Goal: Task Accomplishment & Management: Complete application form

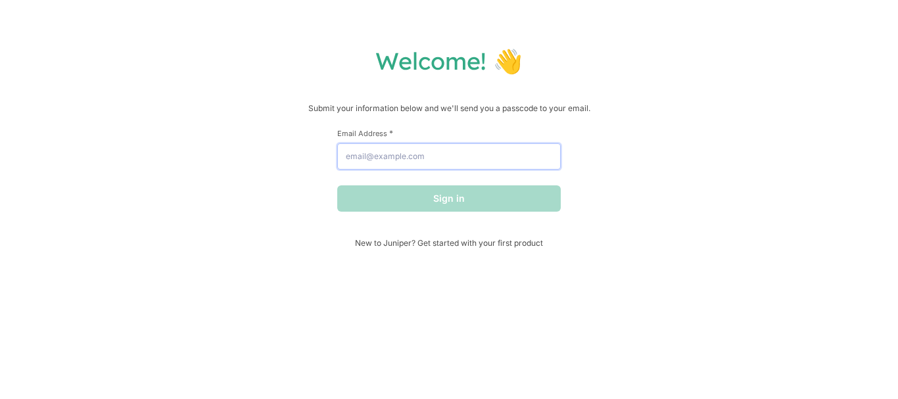
click at [506, 170] on input "Email Address *" at bounding box center [449, 156] width 224 height 26
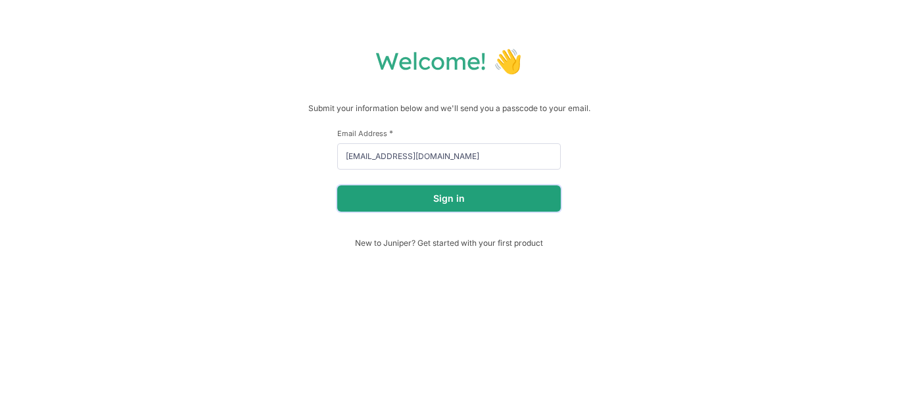
drag, startPoint x: 485, startPoint y: 193, endPoint x: 488, endPoint y: 199, distance: 6.8
click at [488, 199] on button "Sign in" at bounding box center [449, 198] width 224 height 26
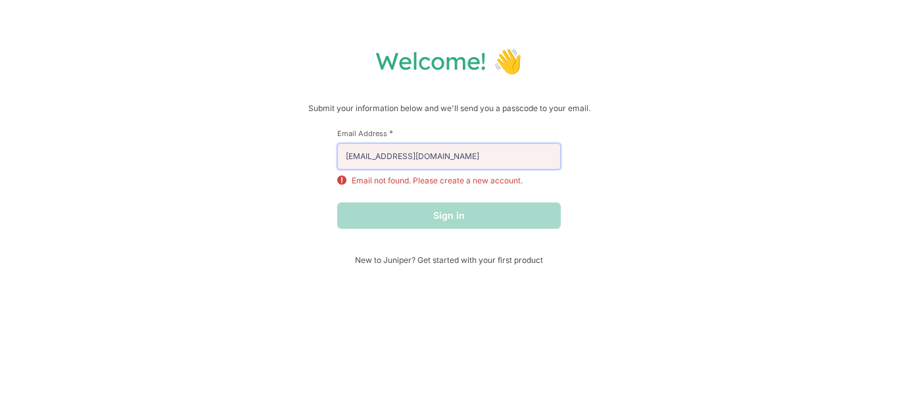
click at [494, 161] on input "[EMAIL_ADDRESS][DOMAIN_NAME]" at bounding box center [449, 156] width 224 height 26
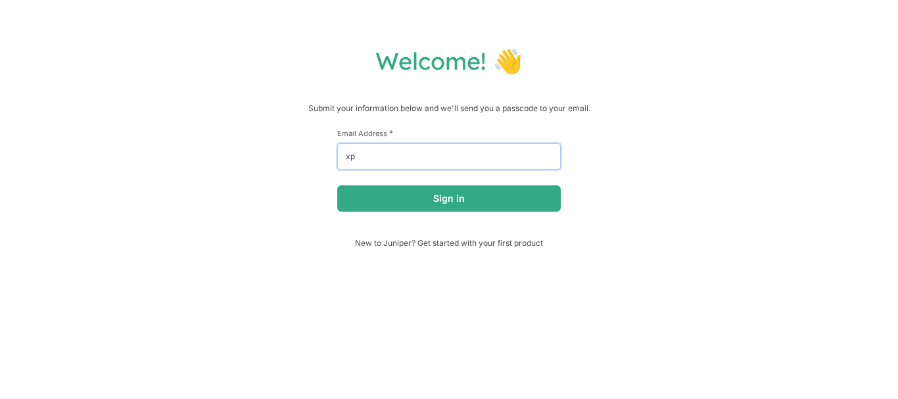
type input "x"
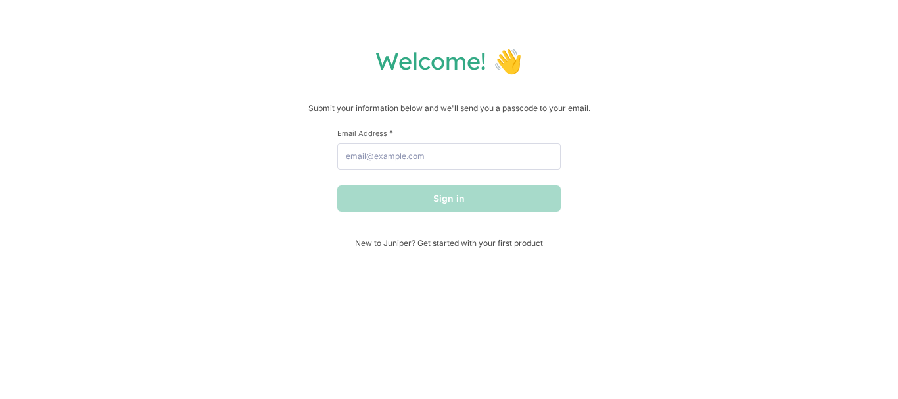
drag, startPoint x: 650, startPoint y: 142, endPoint x: 446, endPoint y: 170, distance: 205.8
click at [639, 143] on div "Welcome! 👋 Submit your information below and we'll send you a passcode to your …" at bounding box center [449, 147] width 872 height 202
click at [443, 169] on input "Email Address *" at bounding box center [449, 156] width 224 height 26
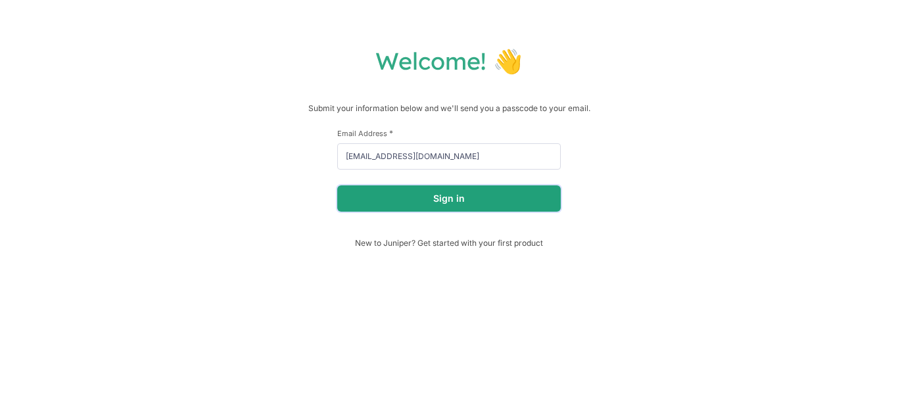
click at [460, 194] on button "Sign in" at bounding box center [449, 198] width 224 height 26
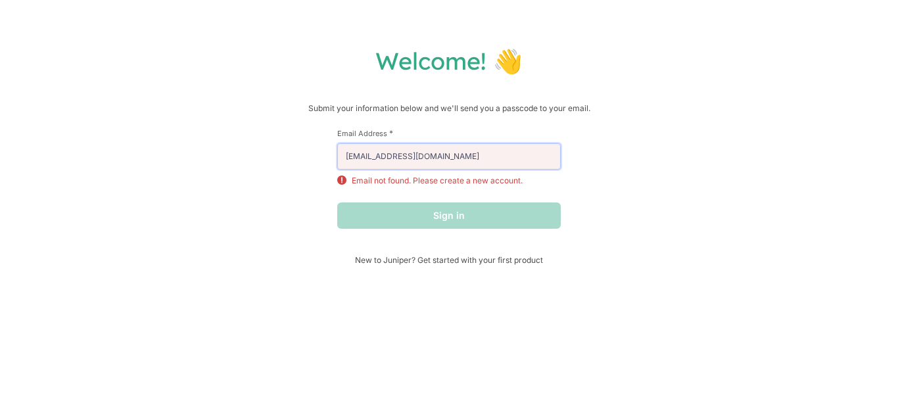
click at [469, 163] on input "[EMAIL_ADDRESS][DOMAIN_NAME]" at bounding box center [449, 156] width 224 height 26
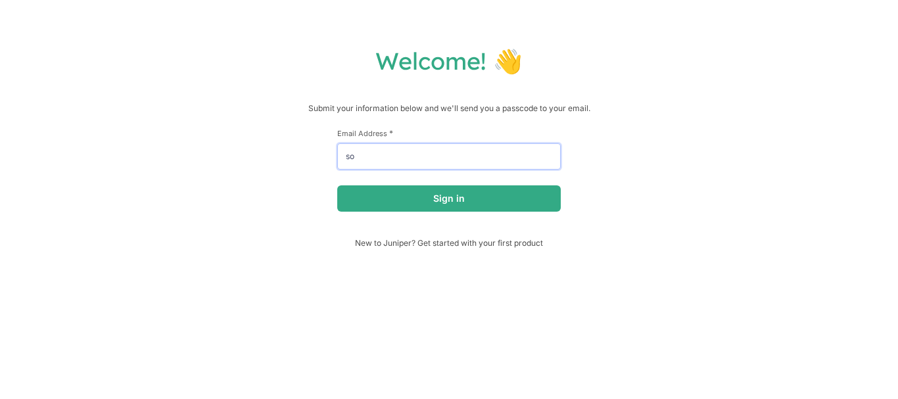
type input "s"
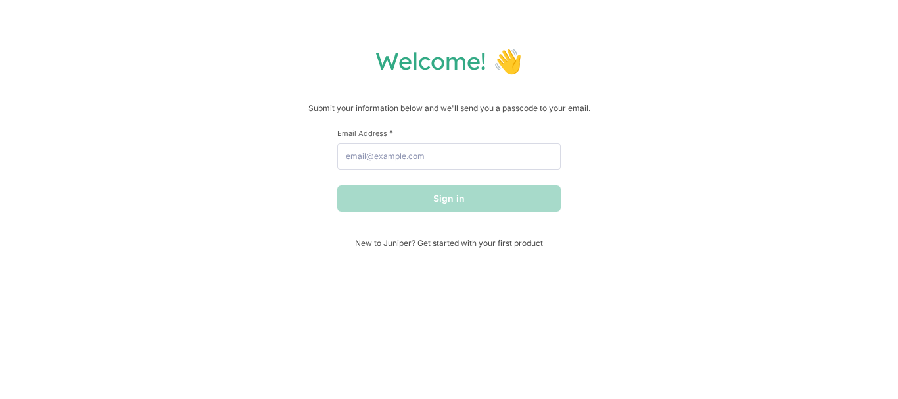
drag, startPoint x: 704, startPoint y: 146, endPoint x: 567, endPoint y: 166, distance: 137.5
click at [690, 149] on div "Welcome! 👋 Submit your information below and we'll send you a passcode to your …" at bounding box center [449, 147] width 872 height 202
click at [504, 166] on input "Email Address *" at bounding box center [449, 156] width 224 height 26
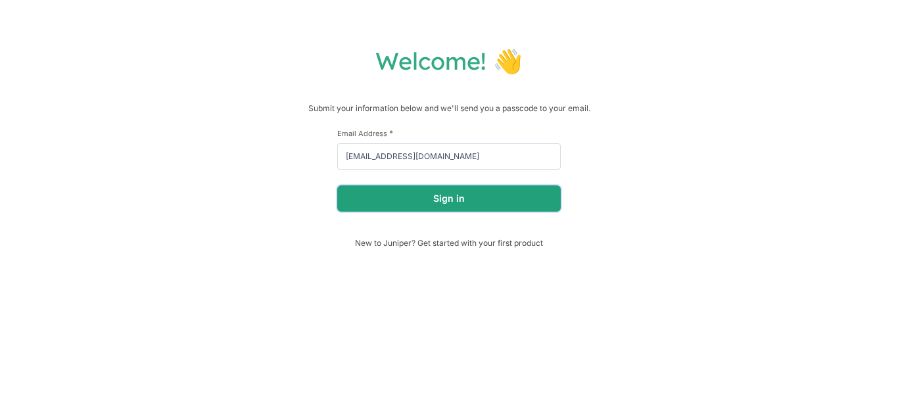
click at [491, 199] on button "Sign in" at bounding box center [449, 198] width 224 height 26
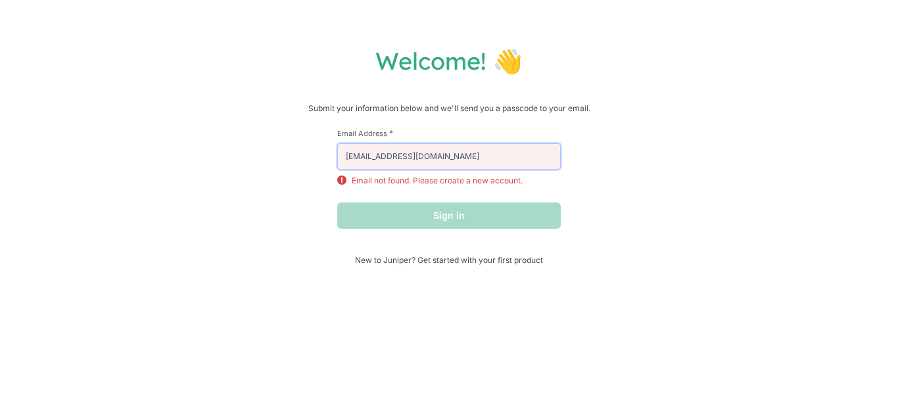
click at [502, 161] on input "[EMAIL_ADDRESS][DOMAIN_NAME]" at bounding box center [449, 156] width 224 height 26
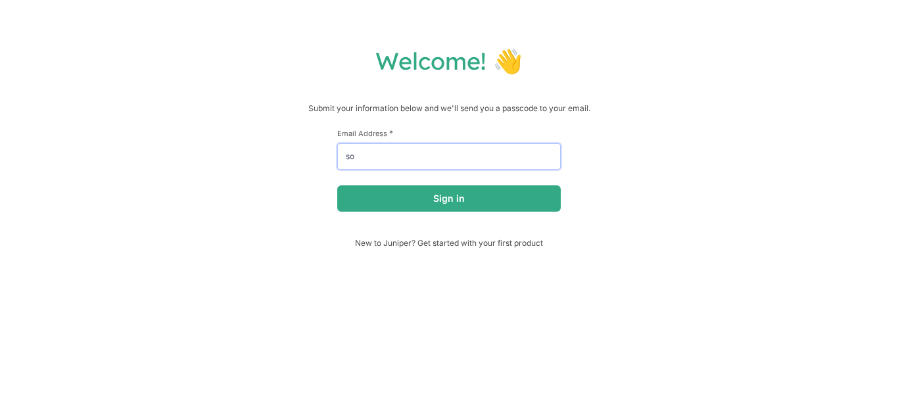
type input "s"
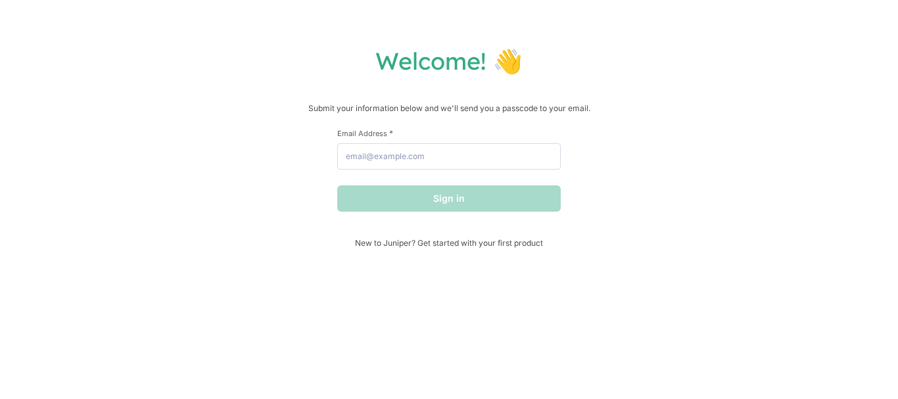
drag, startPoint x: 656, startPoint y: 212, endPoint x: 583, endPoint y: 203, distance: 74.2
click at [640, 212] on div "Welcome! 👋 Submit your information below and we'll send you a passcode to your …" at bounding box center [449, 147] width 872 height 202
click at [500, 166] on input "Email Address *" at bounding box center [449, 156] width 224 height 26
type input "vasilis"
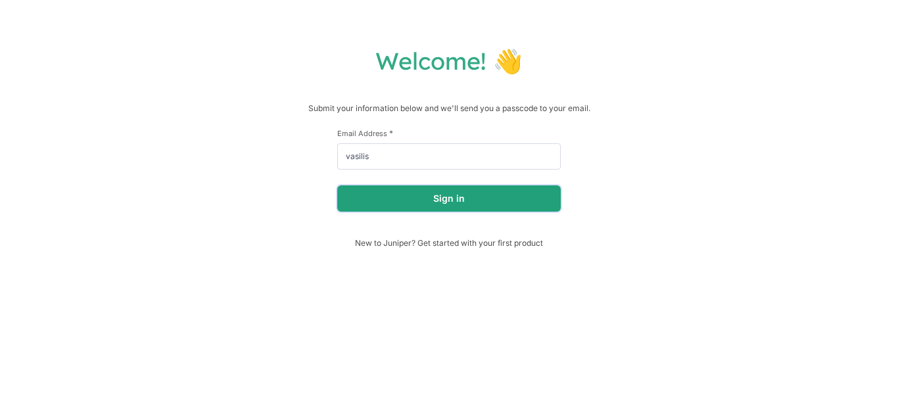
click at [451, 193] on button "Sign in" at bounding box center [449, 198] width 224 height 26
